Goal: Information Seeking & Learning: Learn about a topic

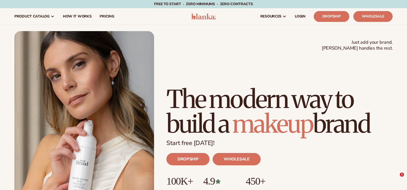
click at [330, 15] on link "Dropship" at bounding box center [331, 16] width 35 height 11
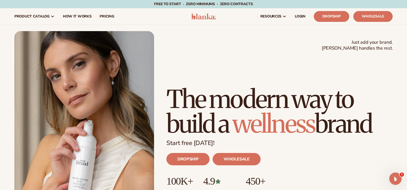
click at [374, 15] on link "Wholesale" at bounding box center [372, 16] width 39 height 11
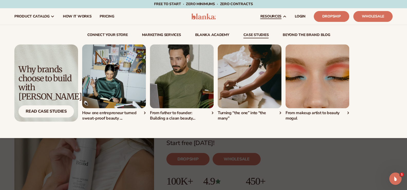
click at [186, 116] on div "From father to founder: Building a clean beauty..." at bounding box center [182, 115] width 64 height 11
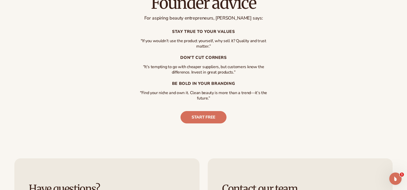
scroll to position [923, 0]
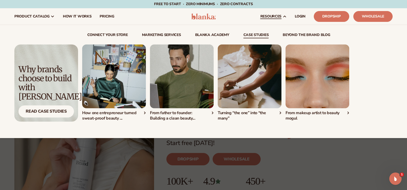
click at [313, 108] on div "From makeup artist to beauty mogul" at bounding box center [317, 114] width 64 height 13
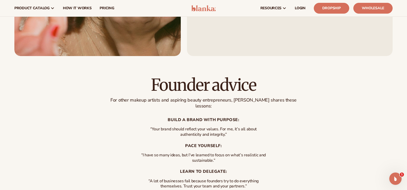
scroll to position [1154, 0]
